Goal: Find specific page/section: Find specific page/section

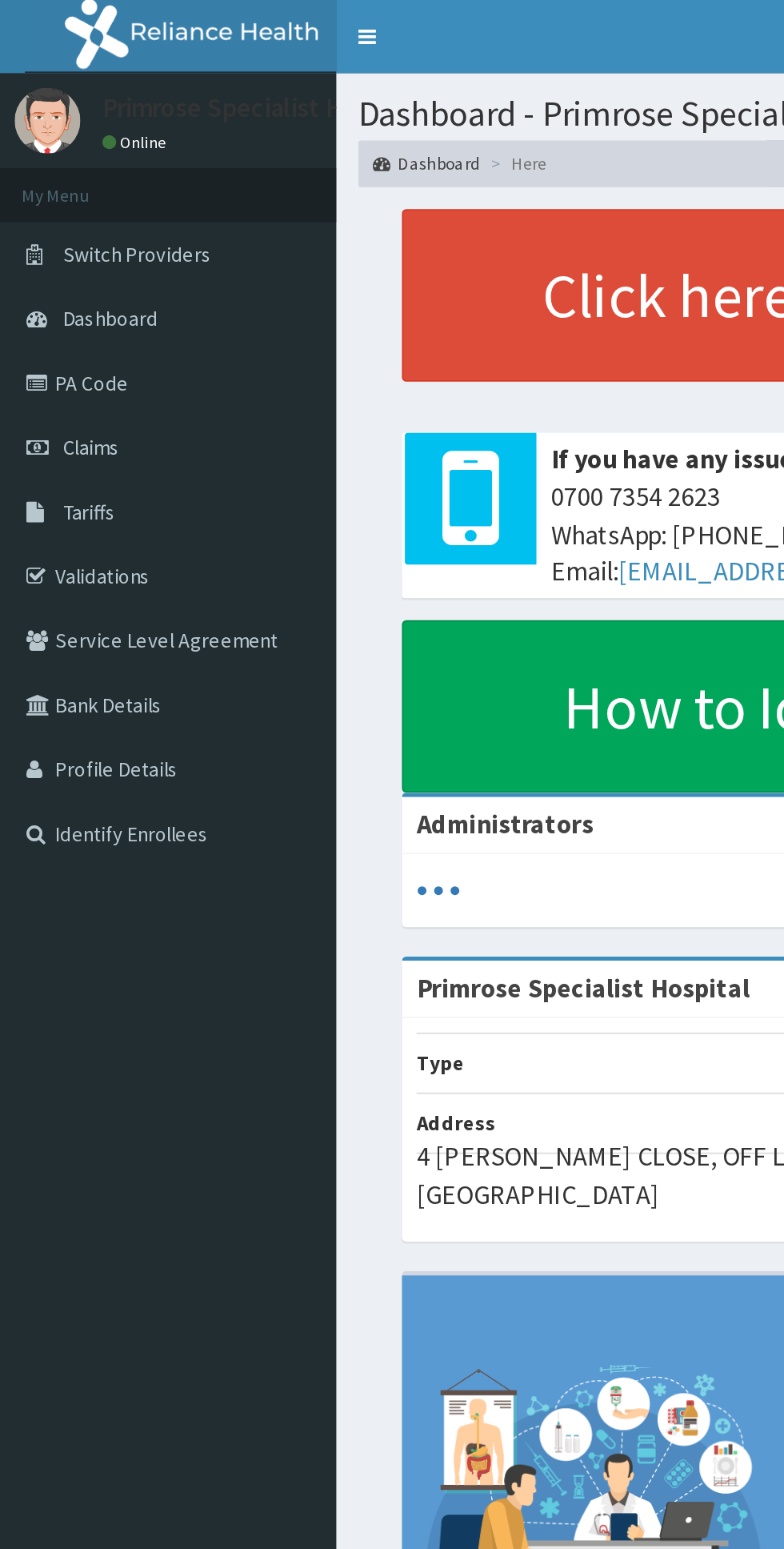
click at [56, 200] on link "PA Code" at bounding box center [92, 210] width 184 height 35
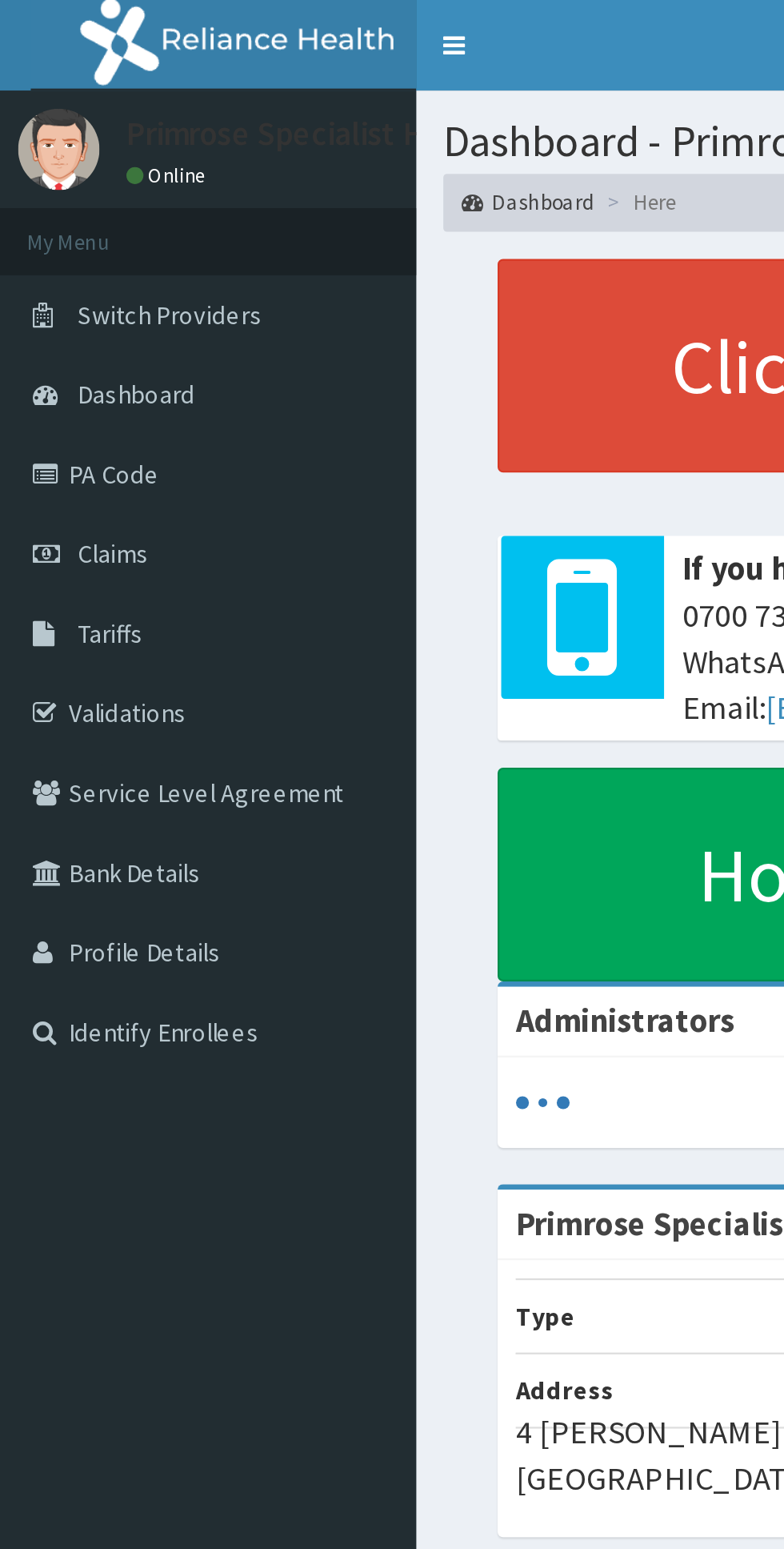
click at [64, 209] on link "PA Code" at bounding box center [92, 210] width 184 height 35
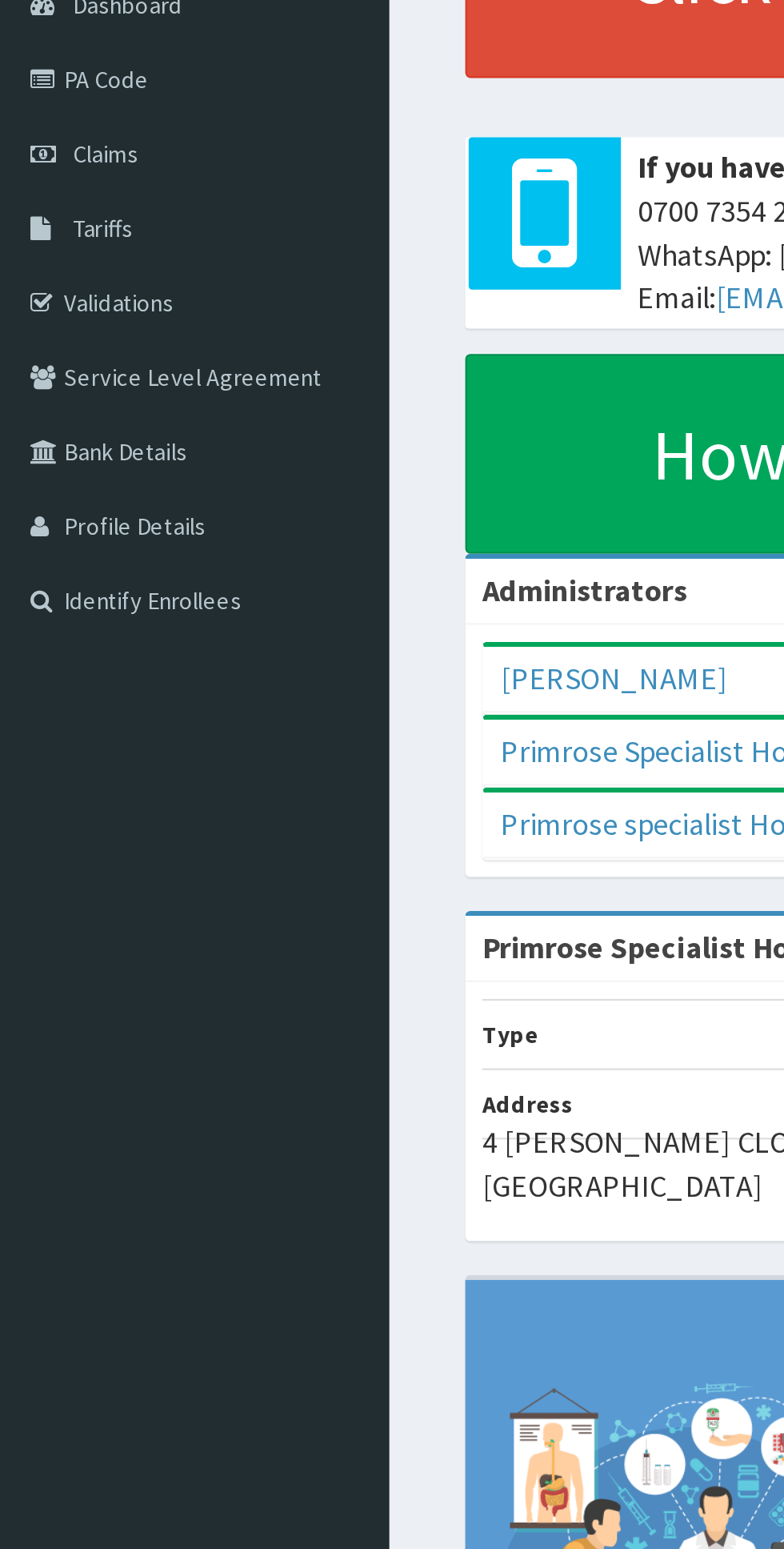
click at [41, 209] on link "PA Code" at bounding box center [92, 210] width 184 height 35
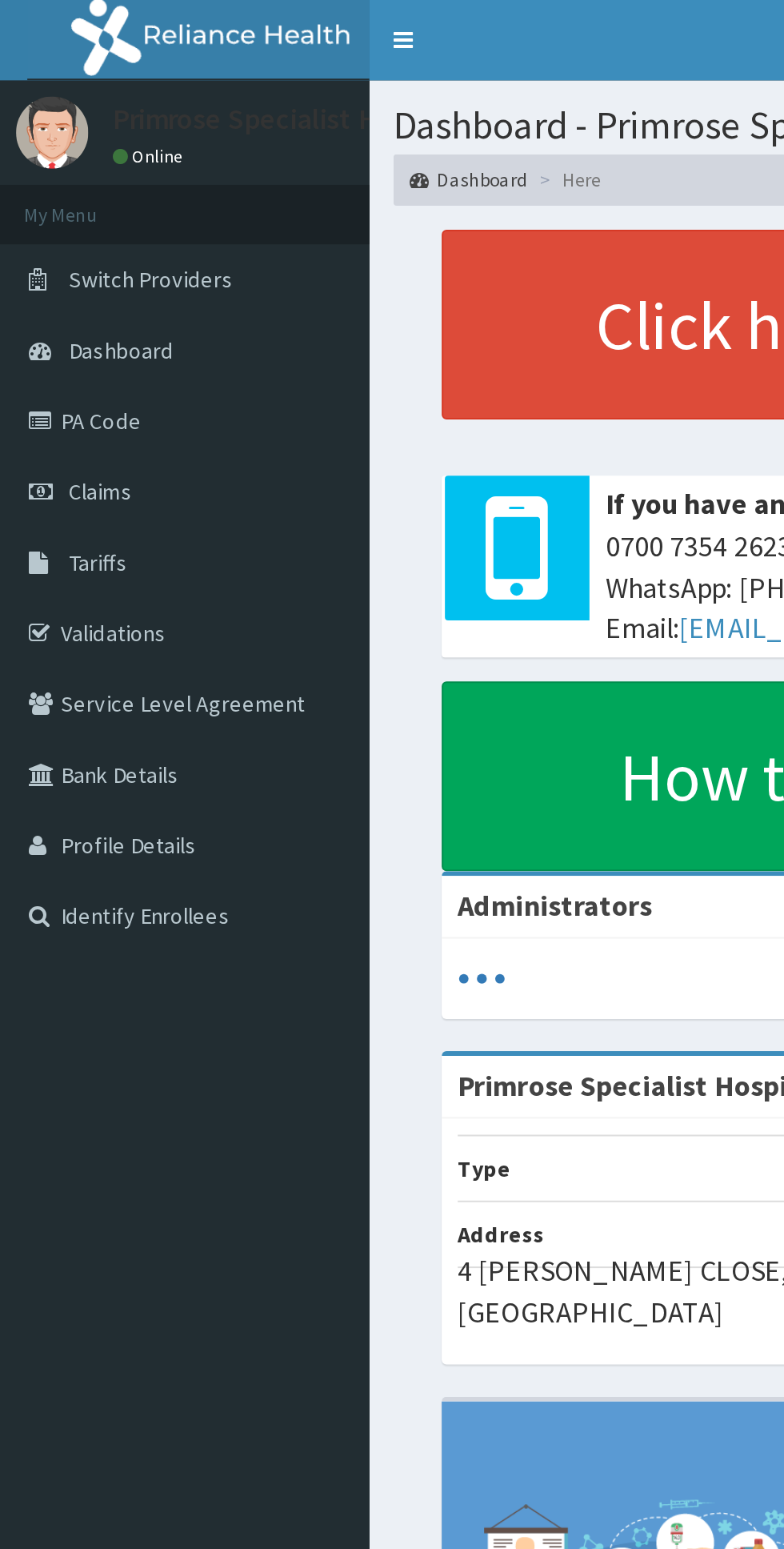
click at [63, 215] on link "PA Code" at bounding box center [92, 210] width 184 height 35
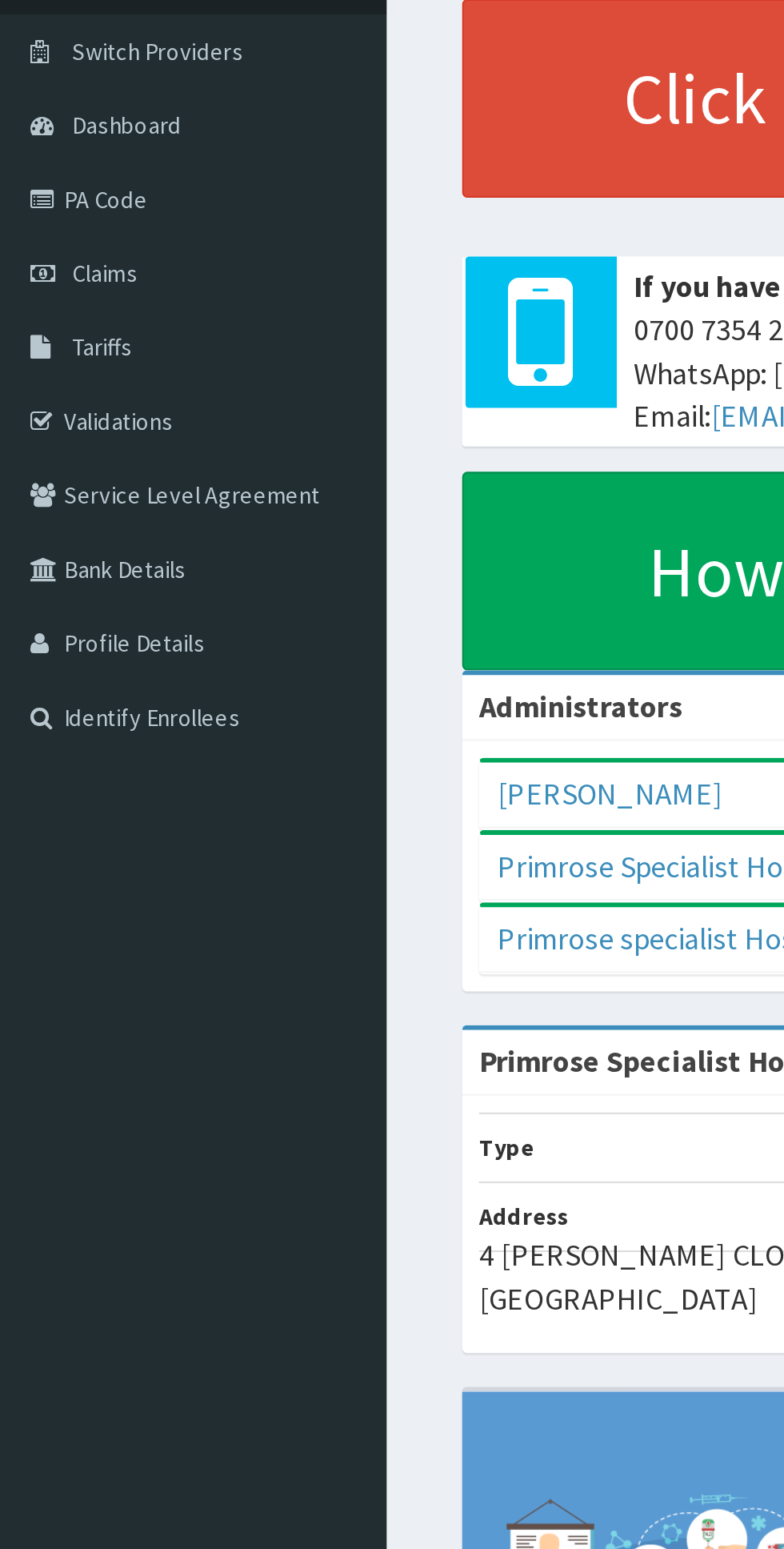
click at [61, 208] on link "PA Code" at bounding box center [92, 210] width 184 height 35
